Goal: Task Accomplishment & Management: Manage account settings

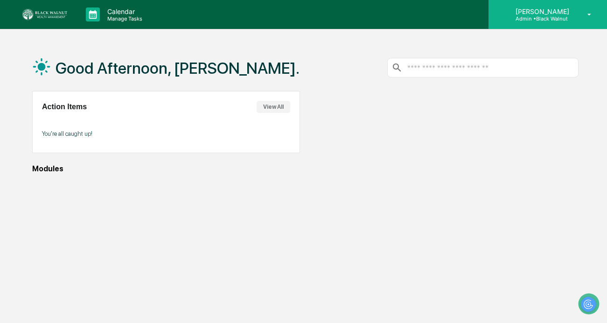
click at [543, 17] on p "Admin • Black Walnut" at bounding box center [541, 18] width 66 height 7
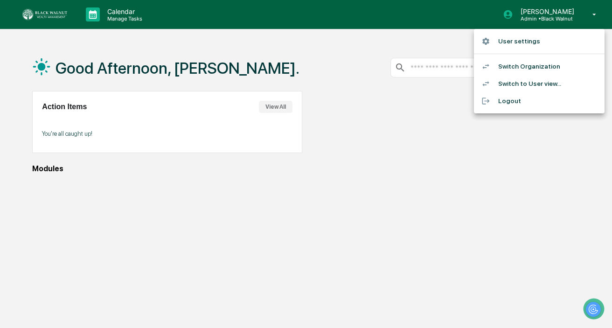
click at [267, 101] on div at bounding box center [306, 164] width 612 height 328
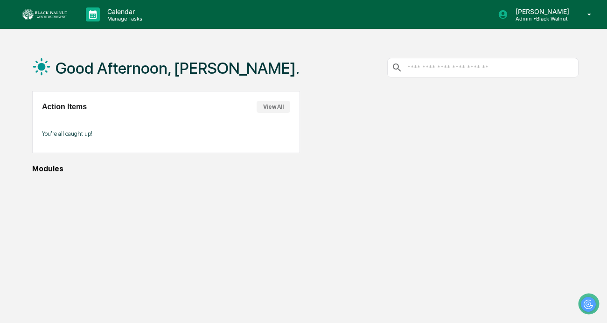
click at [274, 107] on button "View All" at bounding box center [274, 107] width 34 height 12
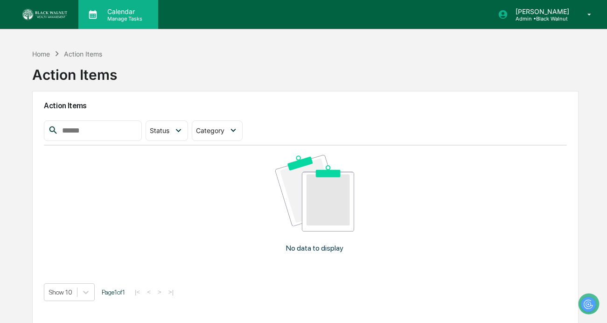
click at [102, 11] on p "Calendar" at bounding box center [123, 11] width 47 height 8
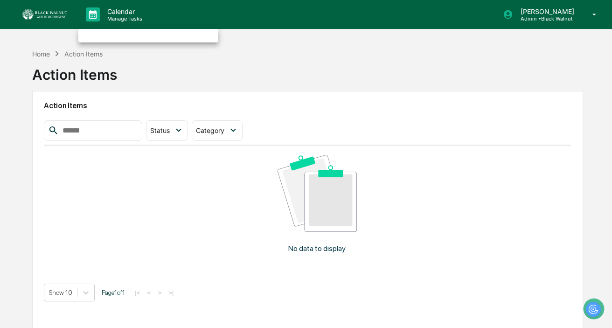
click at [107, 14] on div at bounding box center [306, 164] width 612 height 328
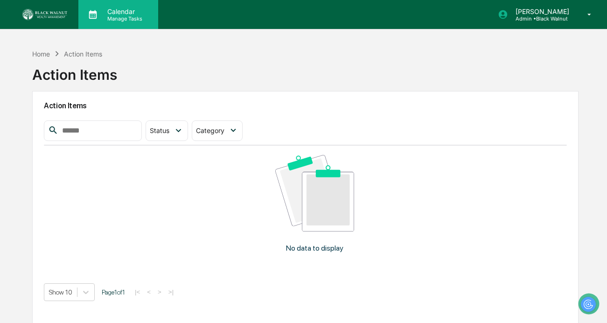
click at [113, 16] on p "Manage Tasks" at bounding box center [123, 18] width 47 height 7
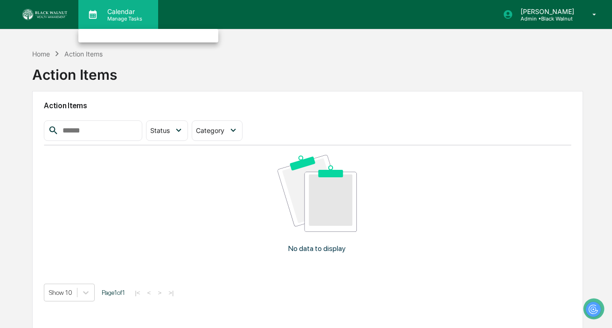
click at [113, 16] on div at bounding box center [306, 164] width 612 height 328
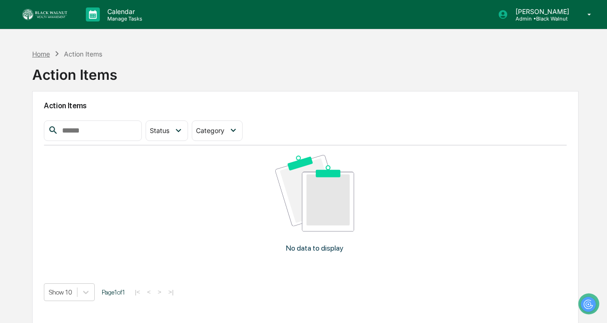
click at [39, 54] on div "Home" at bounding box center [41, 54] width 18 height 8
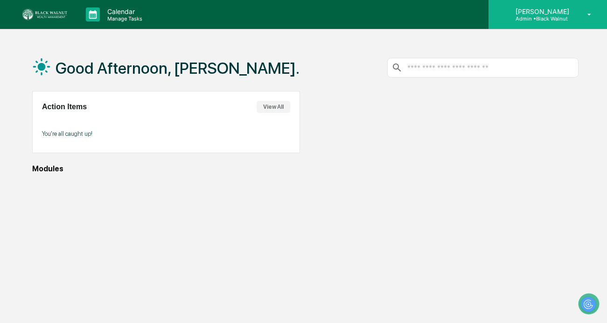
click at [558, 14] on p "[PERSON_NAME]" at bounding box center [541, 11] width 66 height 8
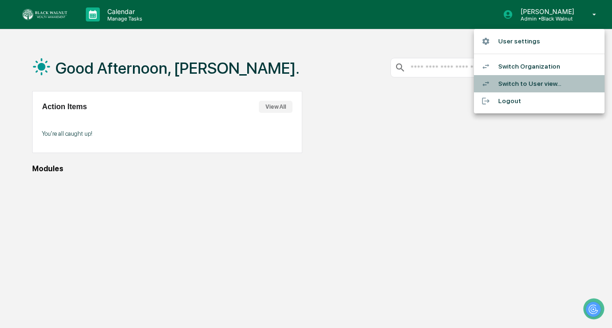
click at [537, 85] on li "Switch to User view..." at bounding box center [539, 83] width 131 height 17
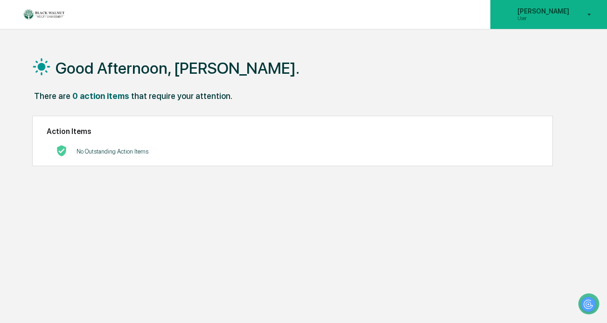
click at [566, 6] on div "[PERSON_NAME] User" at bounding box center [549, 14] width 117 height 29
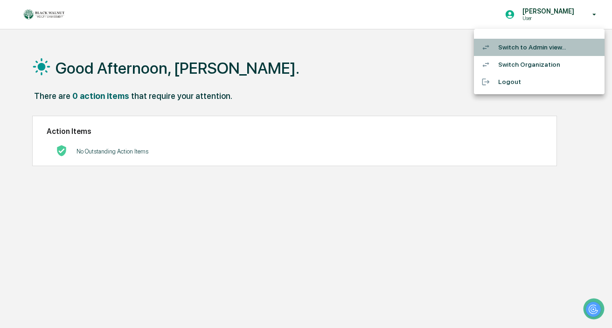
click at [549, 47] on li "Switch to Admin view..." at bounding box center [539, 47] width 131 height 17
